Goal: Task Accomplishment & Management: Use online tool/utility

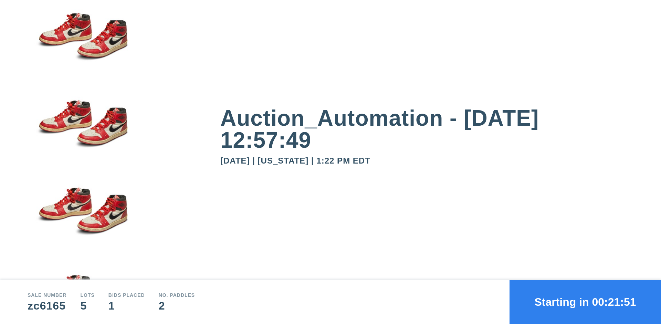
click at [586, 302] on button "Starting in 00:21:51" at bounding box center [586, 302] width 152 height 44
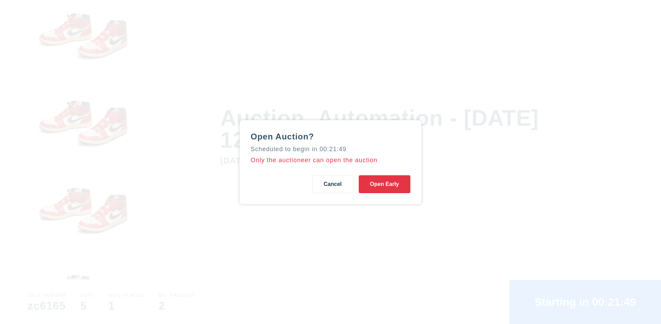
click at [385, 184] on button "Open Early" at bounding box center [385, 184] width 52 height 18
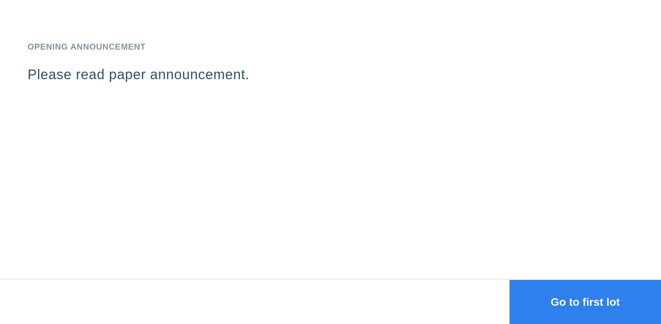
click at [586, 302] on button "Go to first lot" at bounding box center [586, 302] width 152 height 44
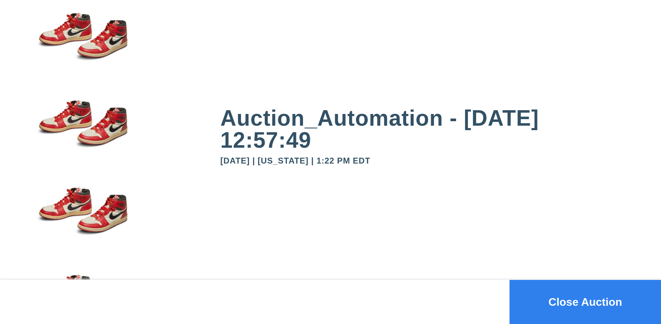
click at [586, 302] on button "Close Auction" at bounding box center [586, 302] width 152 height 44
